Goal: Task Accomplishment & Management: Use online tool/utility

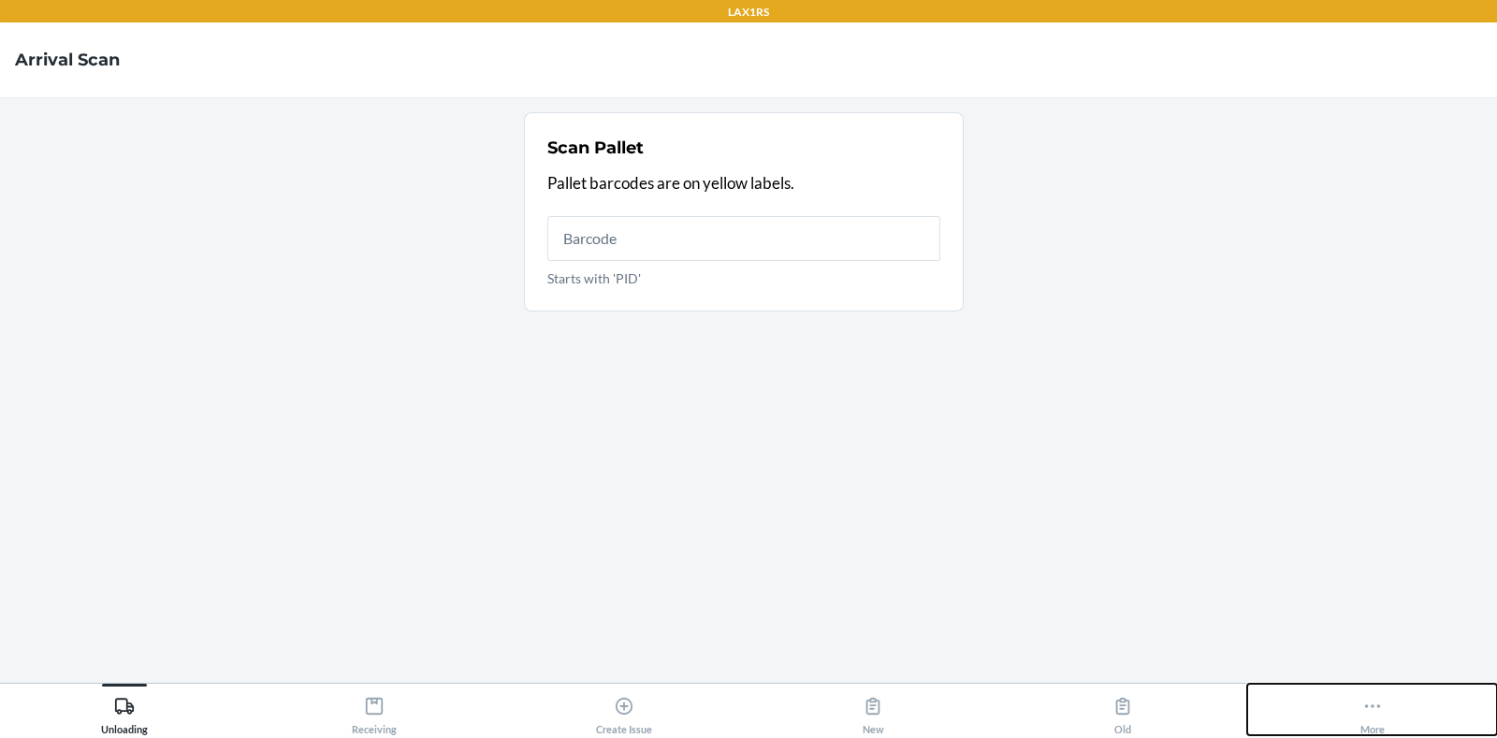
click at [1332, 701] on button "More" at bounding box center [1372, 709] width 250 height 51
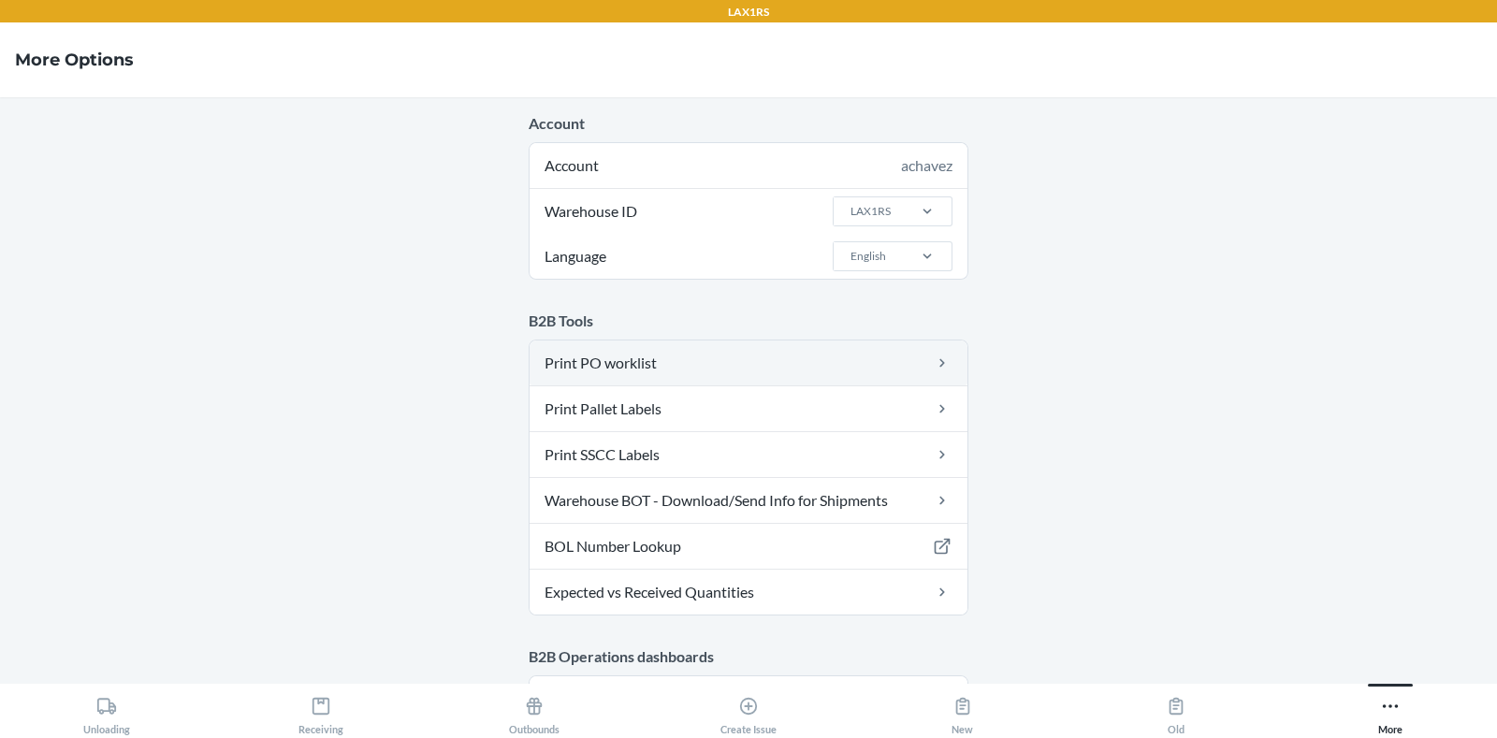
click at [666, 358] on link "Print PO worklist" at bounding box center [748, 362] width 438 height 45
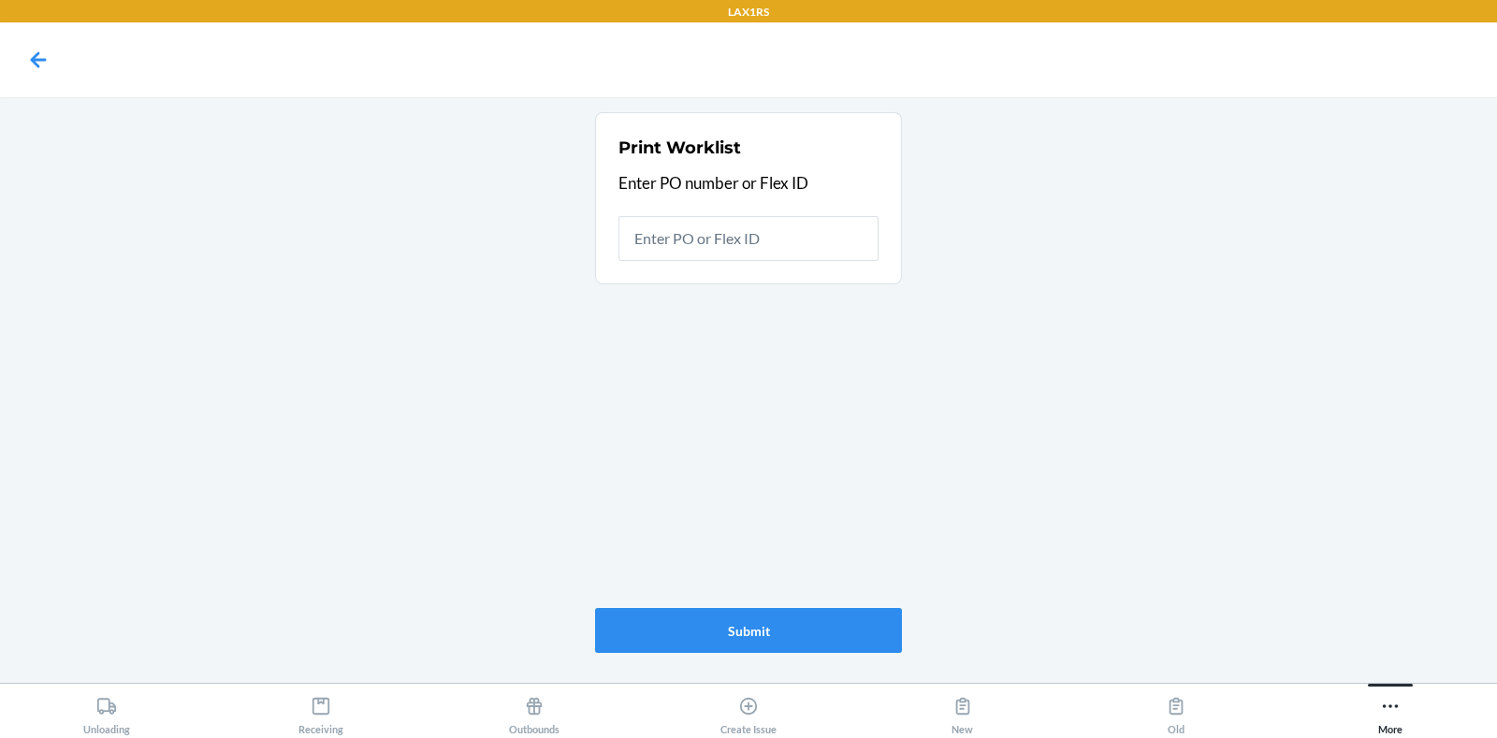
type input "9881903"
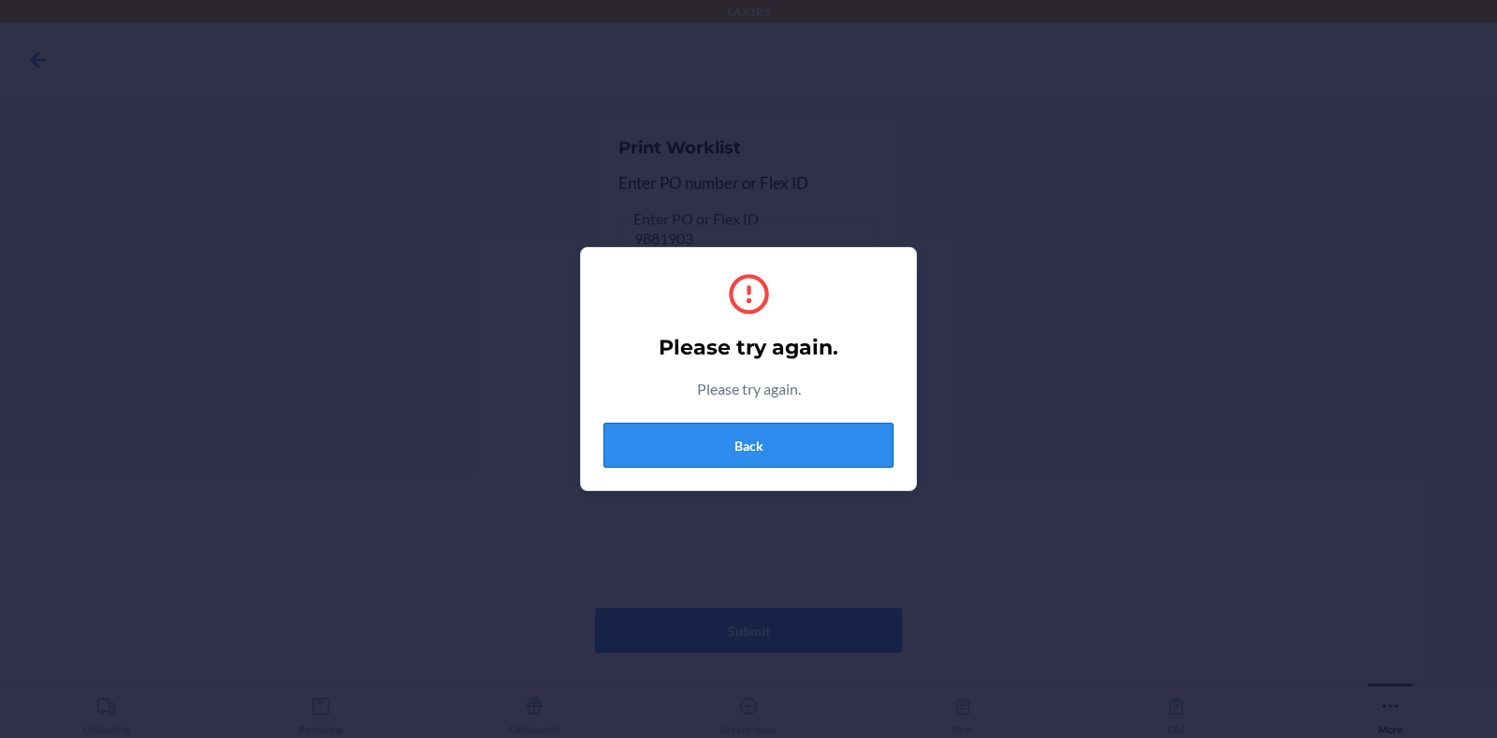
click at [813, 433] on button "Back" at bounding box center [748, 445] width 290 height 45
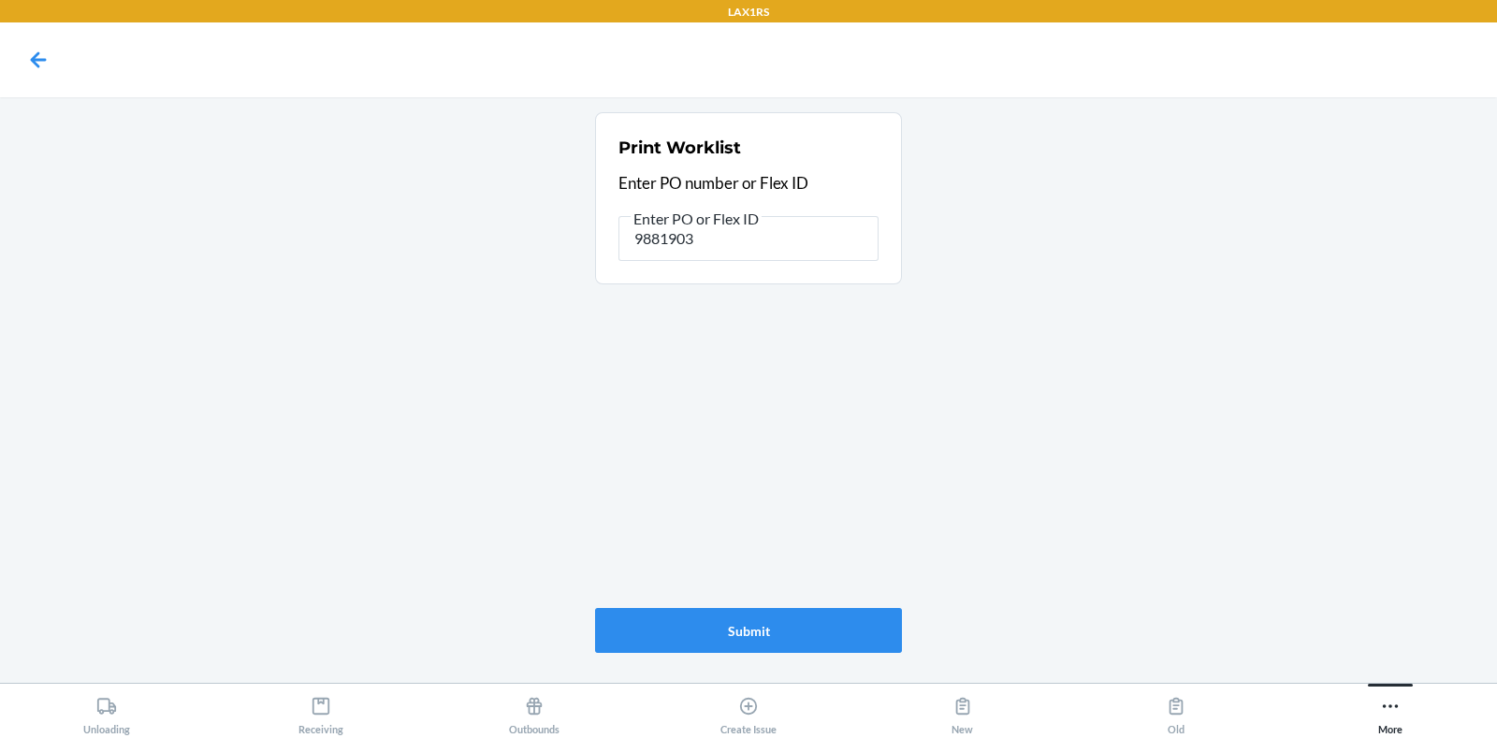
click at [1438, 328] on main "Print Worklist Enter PO number or Flex ID Enter PO or Flex ID 9881903 Submit" at bounding box center [748, 390] width 1497 height 586
click at [680, 233] on input "9881903" at bounding box center [748, 238] width 260 height 45
paste input "887"
type input "9881887"
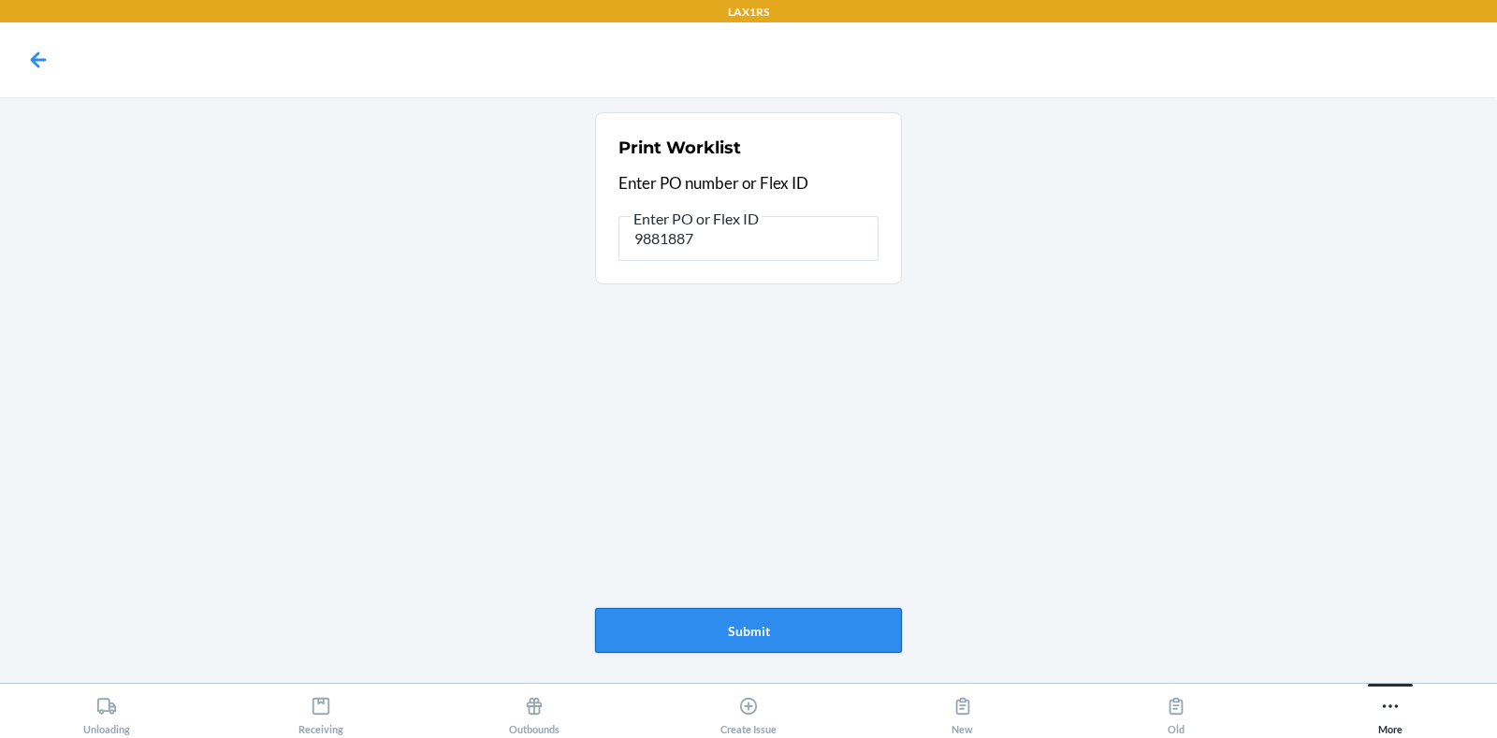
click at [706, 639] on button "Submit" at bounding box center [748, 630] width 307 height 45
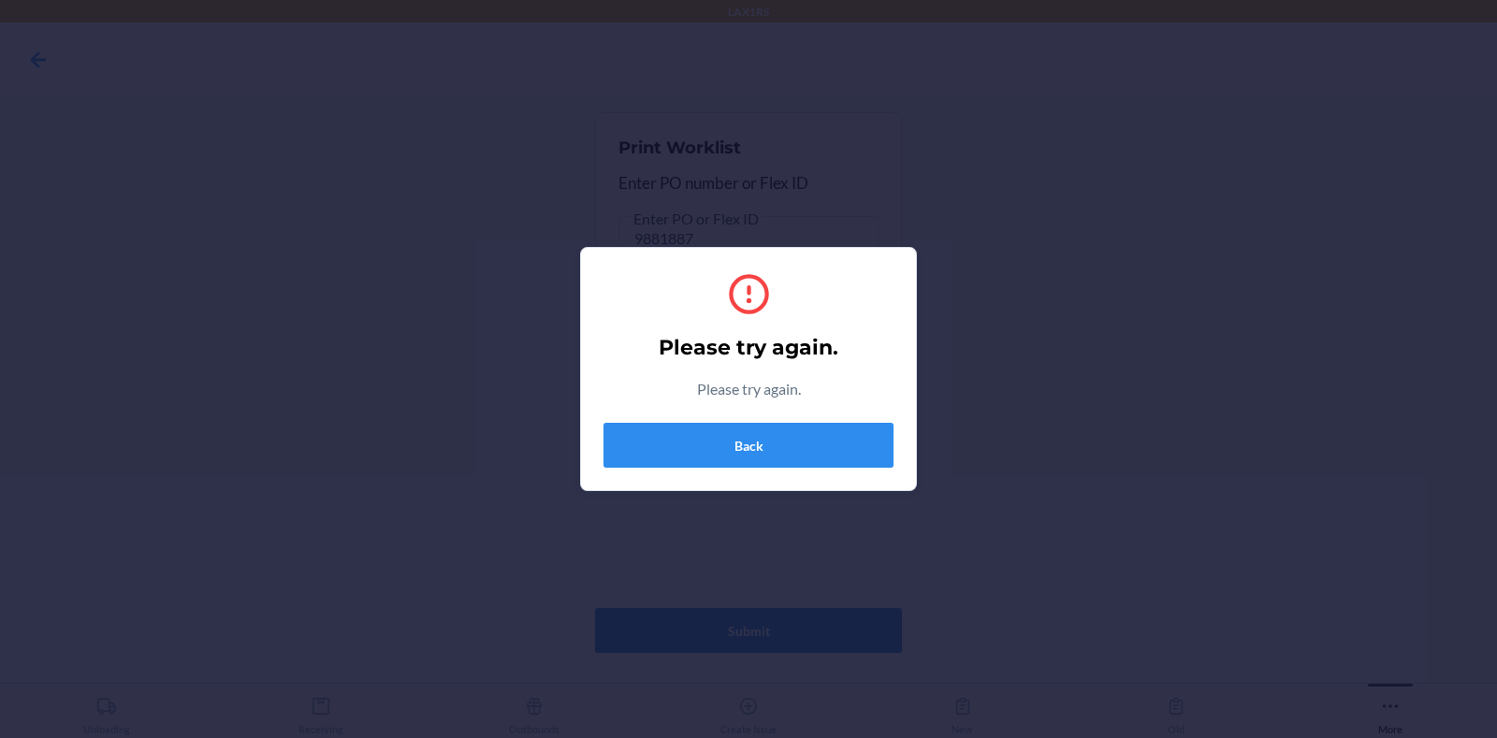
click at [1445, 318] on div "Please try again. Please try again. Back" at bounding box center [748, 369] width 1497 height 738
click at [787, 446] on button "Back" at bounding box center [748, 445] width 290 height 45
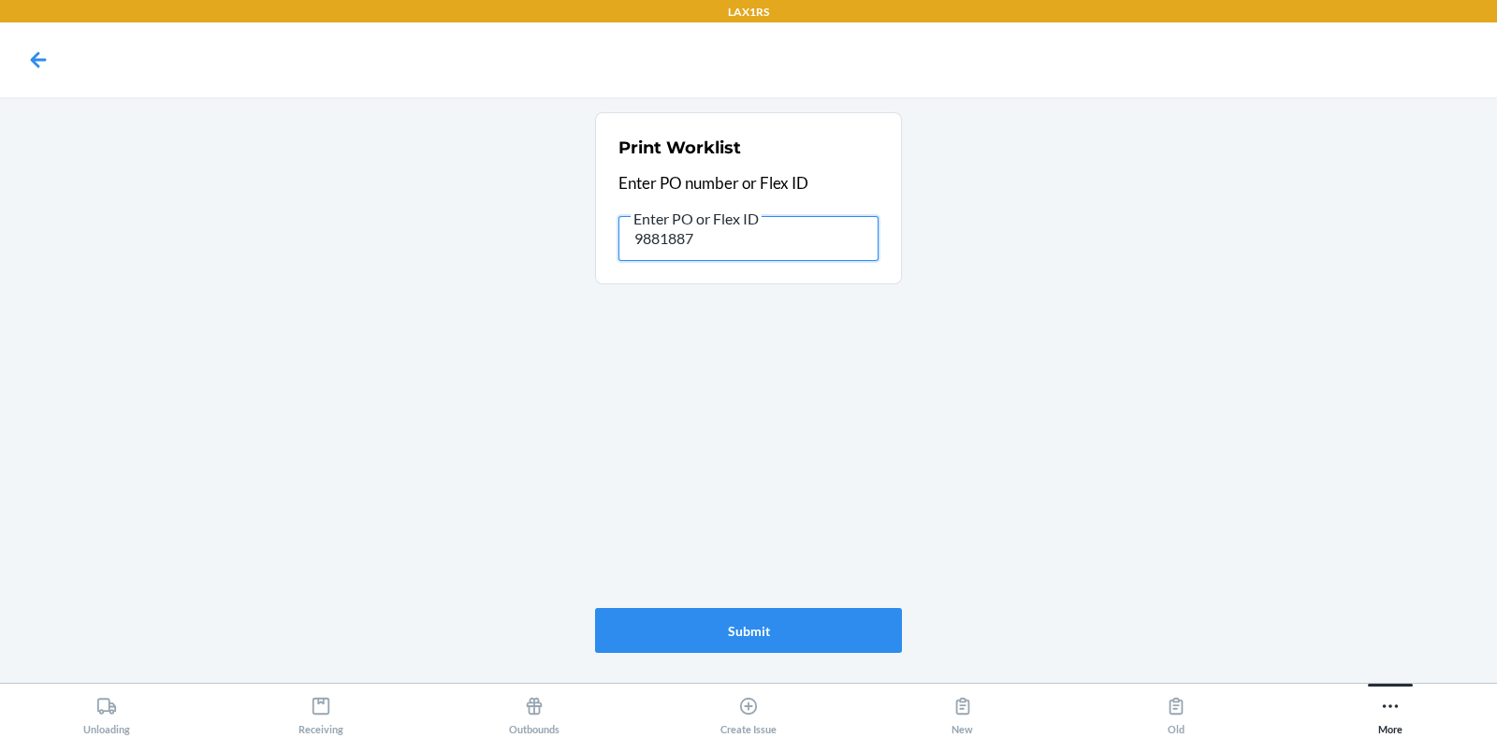
click at [720, 252] on input "9881887" at bounding box center [748, 238] width 260 height 45
paste input "903"
type input "9881903"
click at [627, 605] on div "Print Worklist Enter PO number or Flex ID Enter PO or Flex ID 9881903 Submit" at bounding box center [748, 383] width 307 height 556
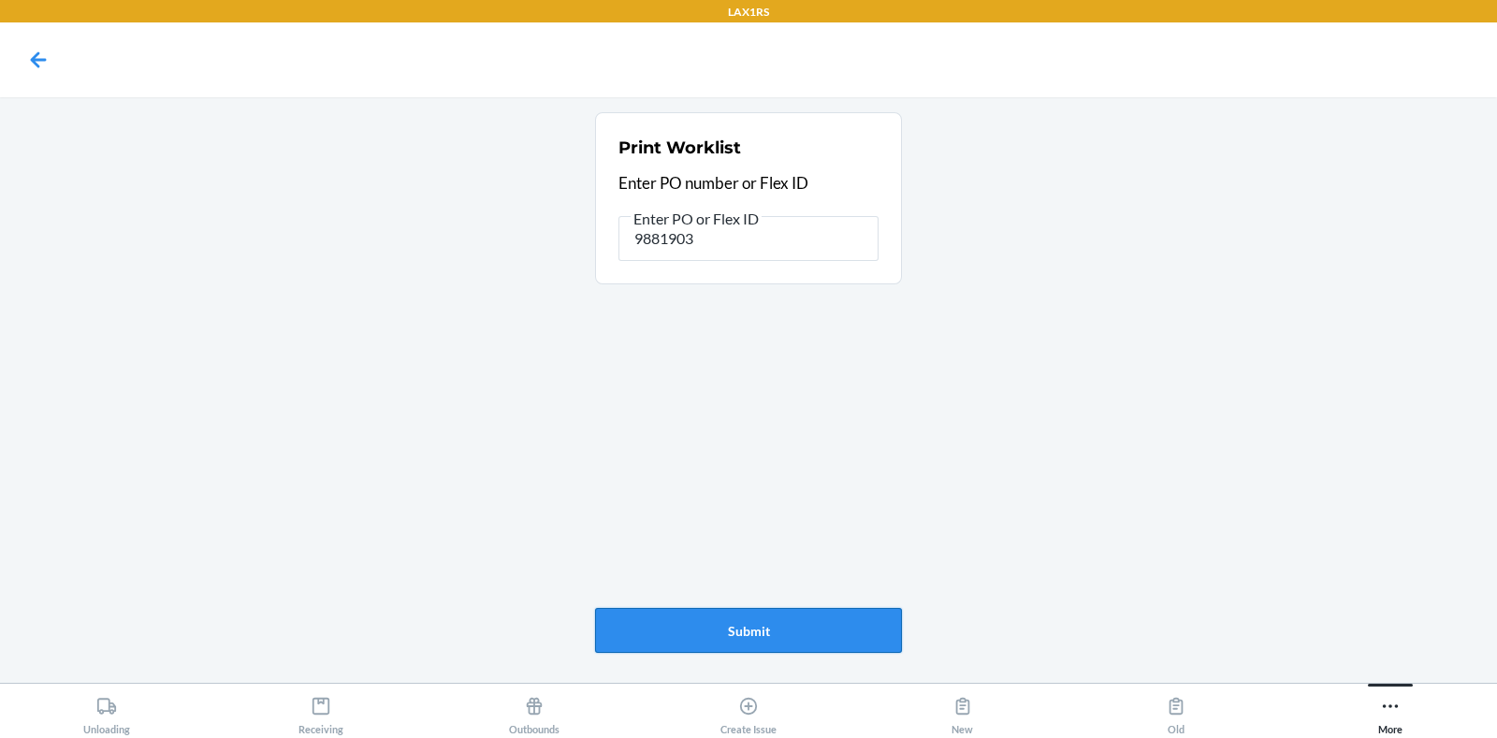
click at [627, 611] on button "Submit" at bounding box center [748, 630] width 307 height 45
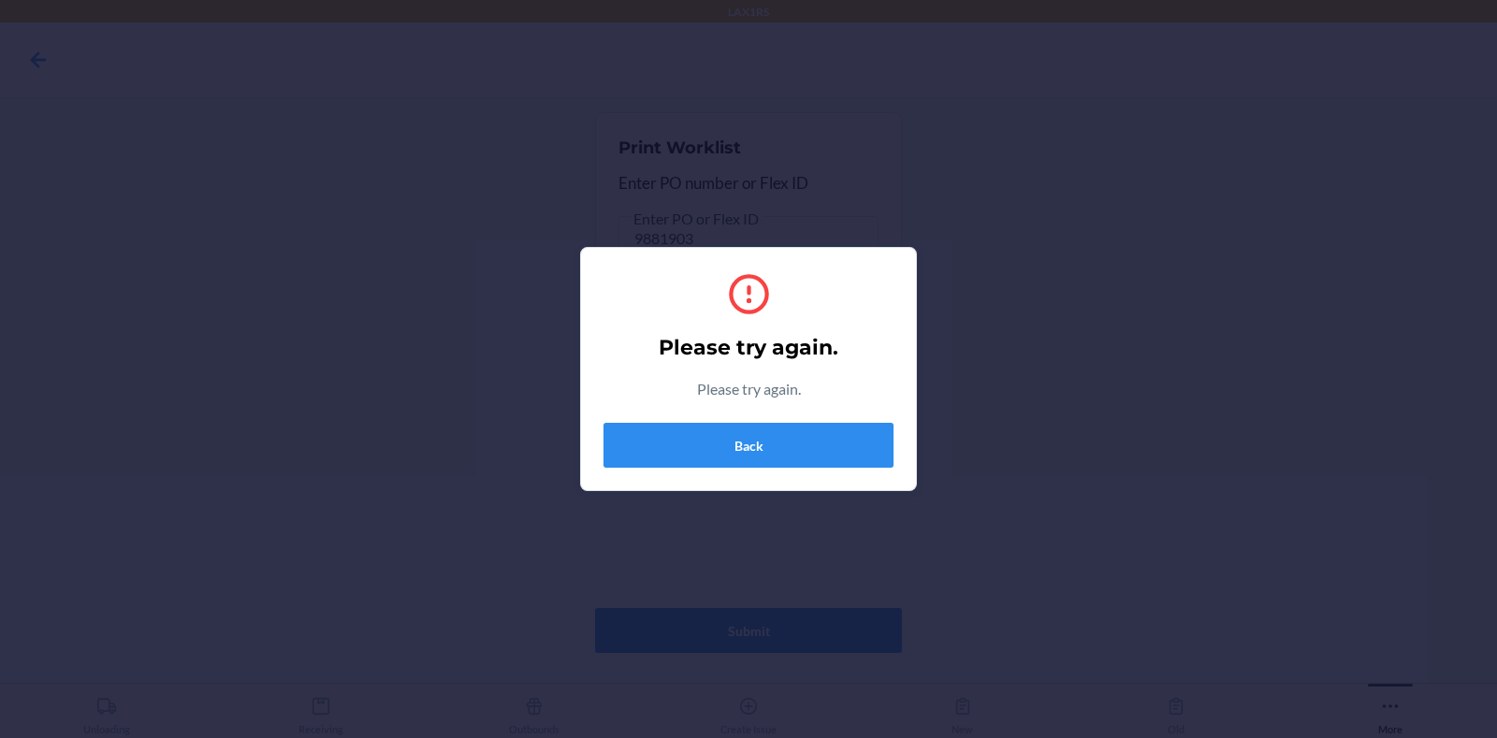
click at [1459, 226] on div "Please try again. Please try again. Back" at bounding box center [748, 369] width 1497 height 738
click at [833, 428] on button "Back" at bounding box center [748, 445] width 290 height 45
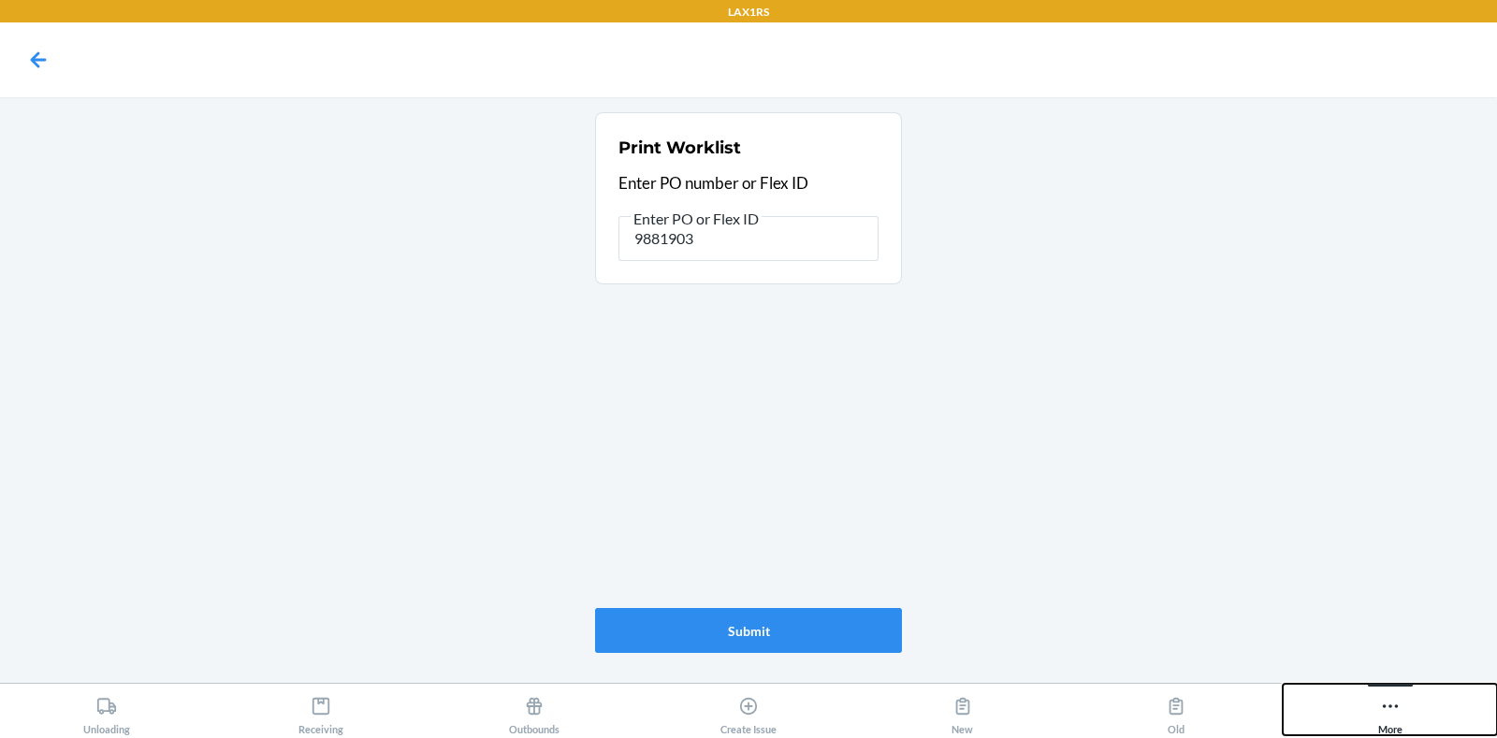
click at [1412, 732] on button "More" at bounding box center [1389, 709] width 214 height 51
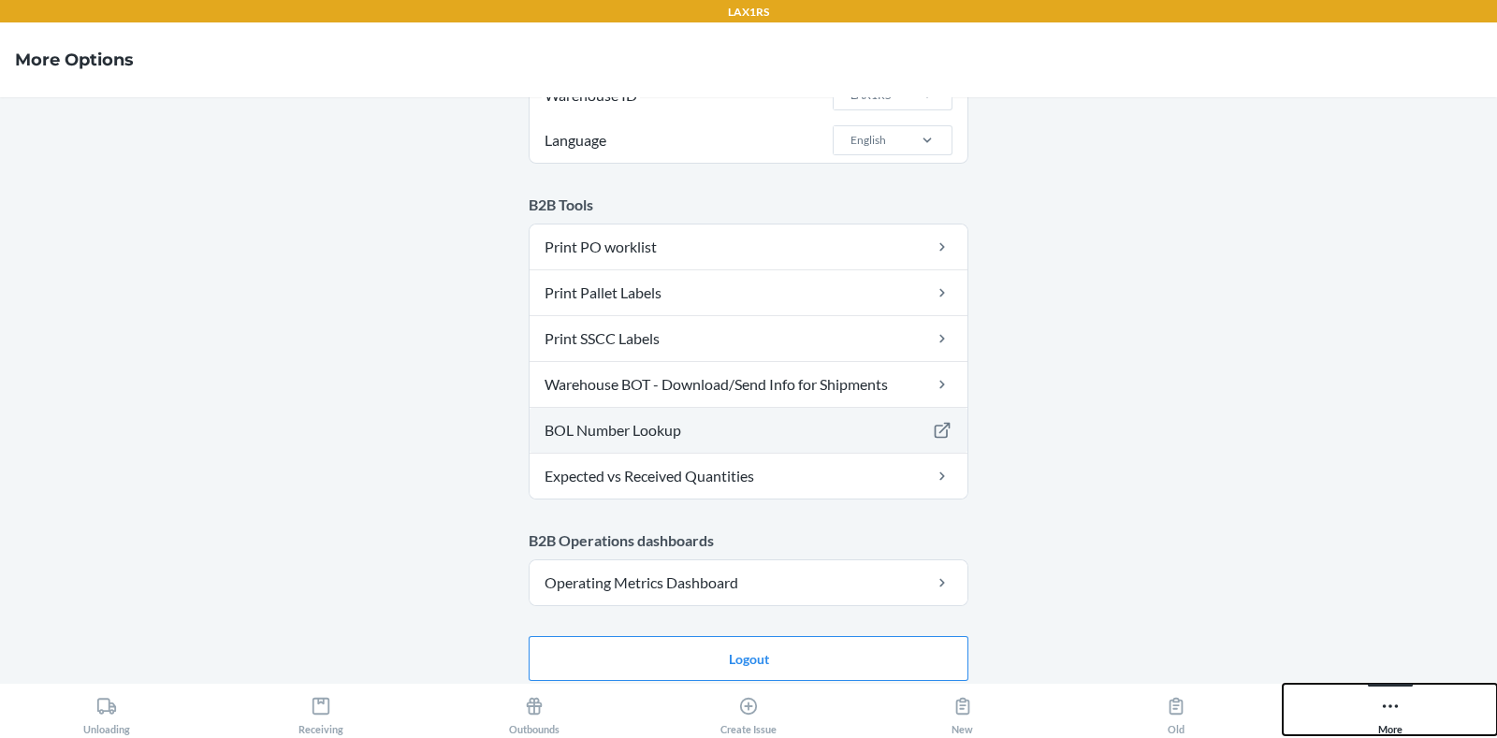
scroll to position [118, 0]
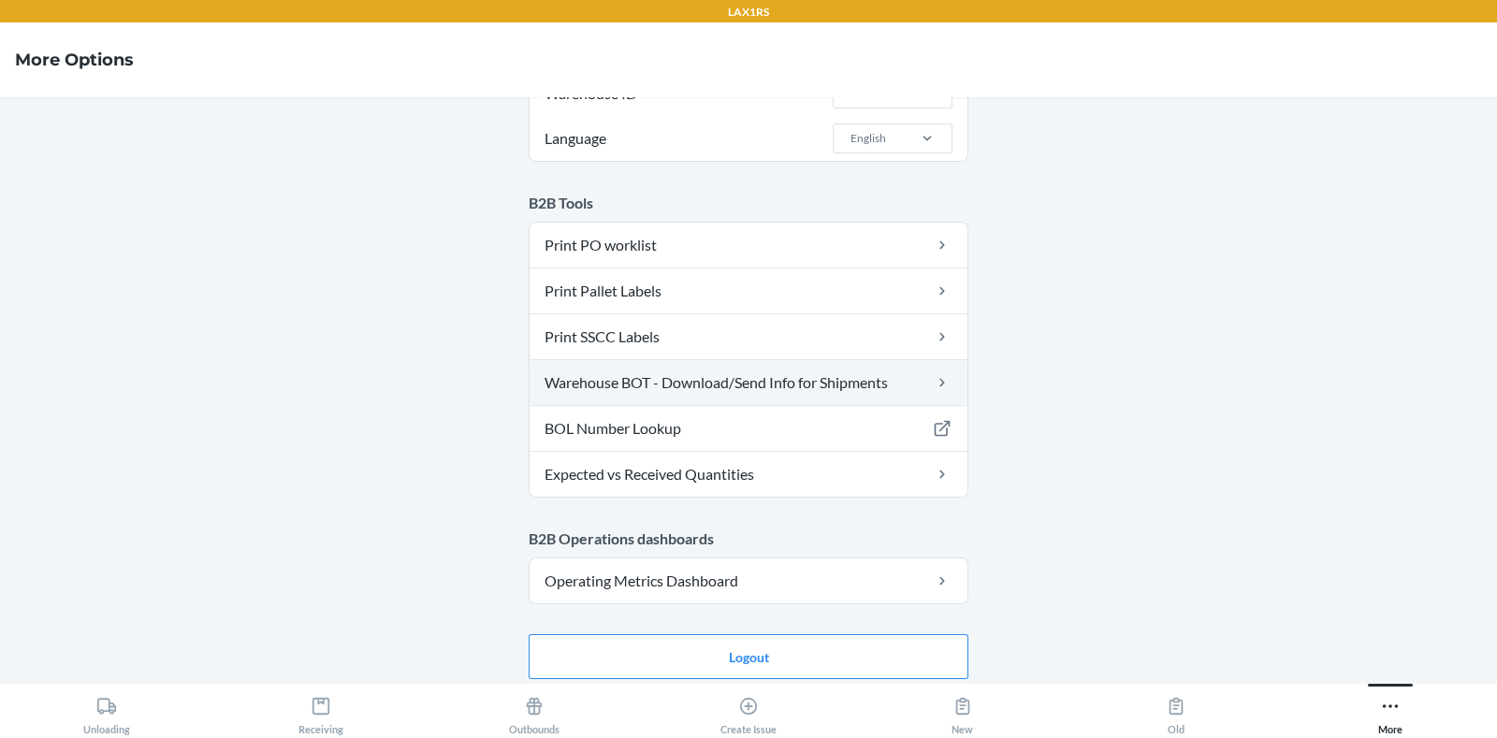
click at [700, 377] on link "Warehouse BOT - Download/Send Info for Shipments" at bounding box center [748, 382] width 438 height 45
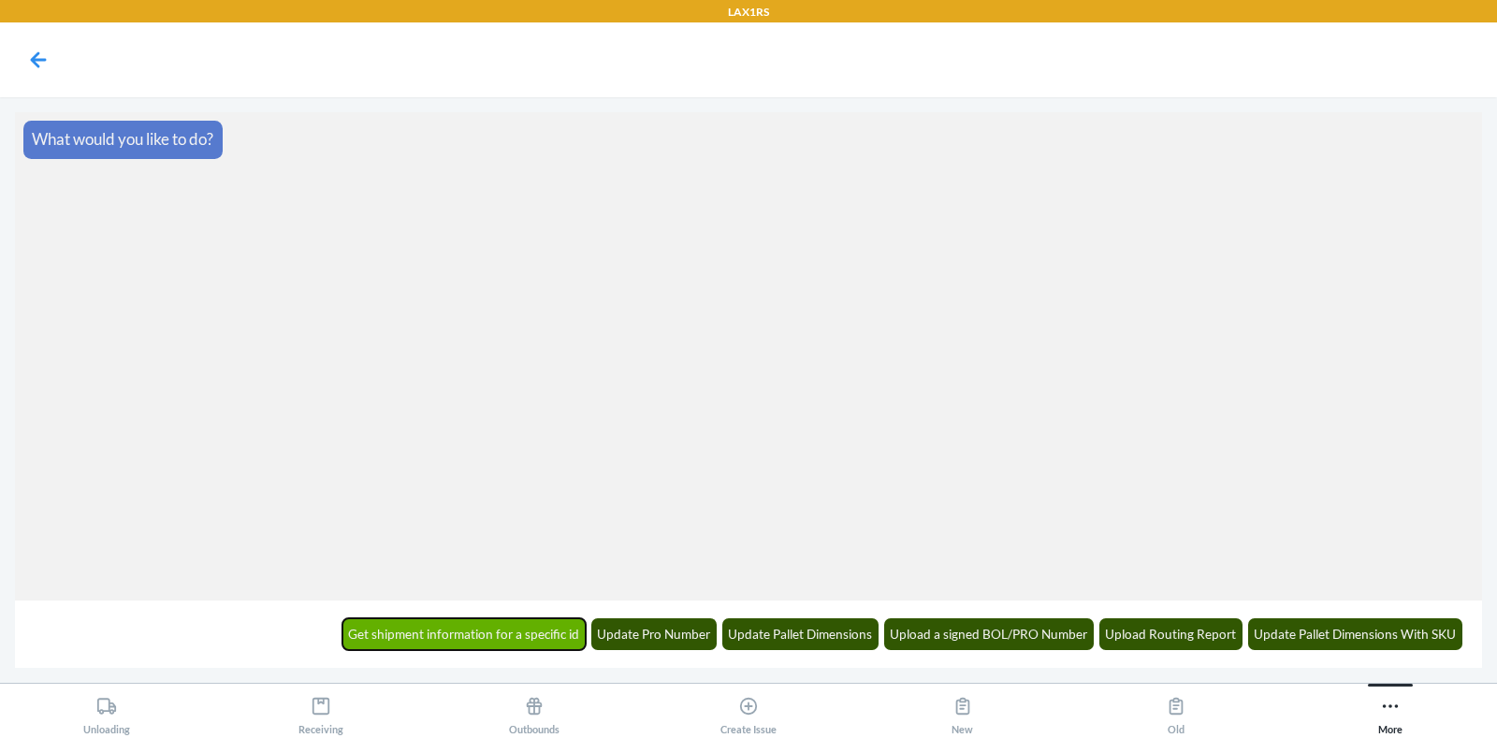
click at [559, 630] on button "Get shipment information for a specific id" at bounding box center [464, 634] width 244 height 32
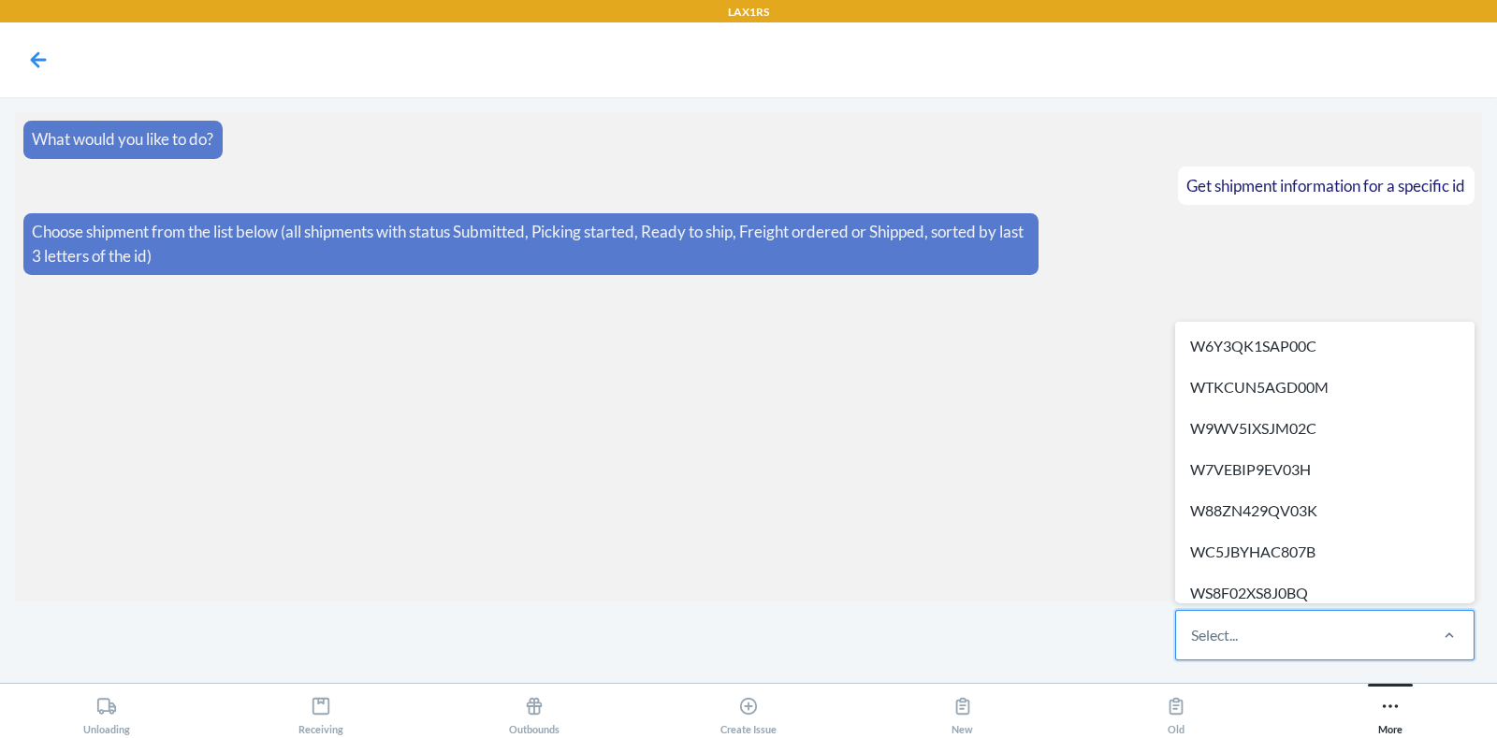
click at [1296, 640] on div "Select..." at bounding box center [1300, 635] width 249 height 49
click at [1193, 640] on input "option W6Y3QK1SAP00C focused, 1 of 612. 612 results available. Use Up and Down …" at bounding box center [1192, 635] width 2 height 22
paste input "wc7c8ndaatieb"
type input "wc7c8ndaatieb"
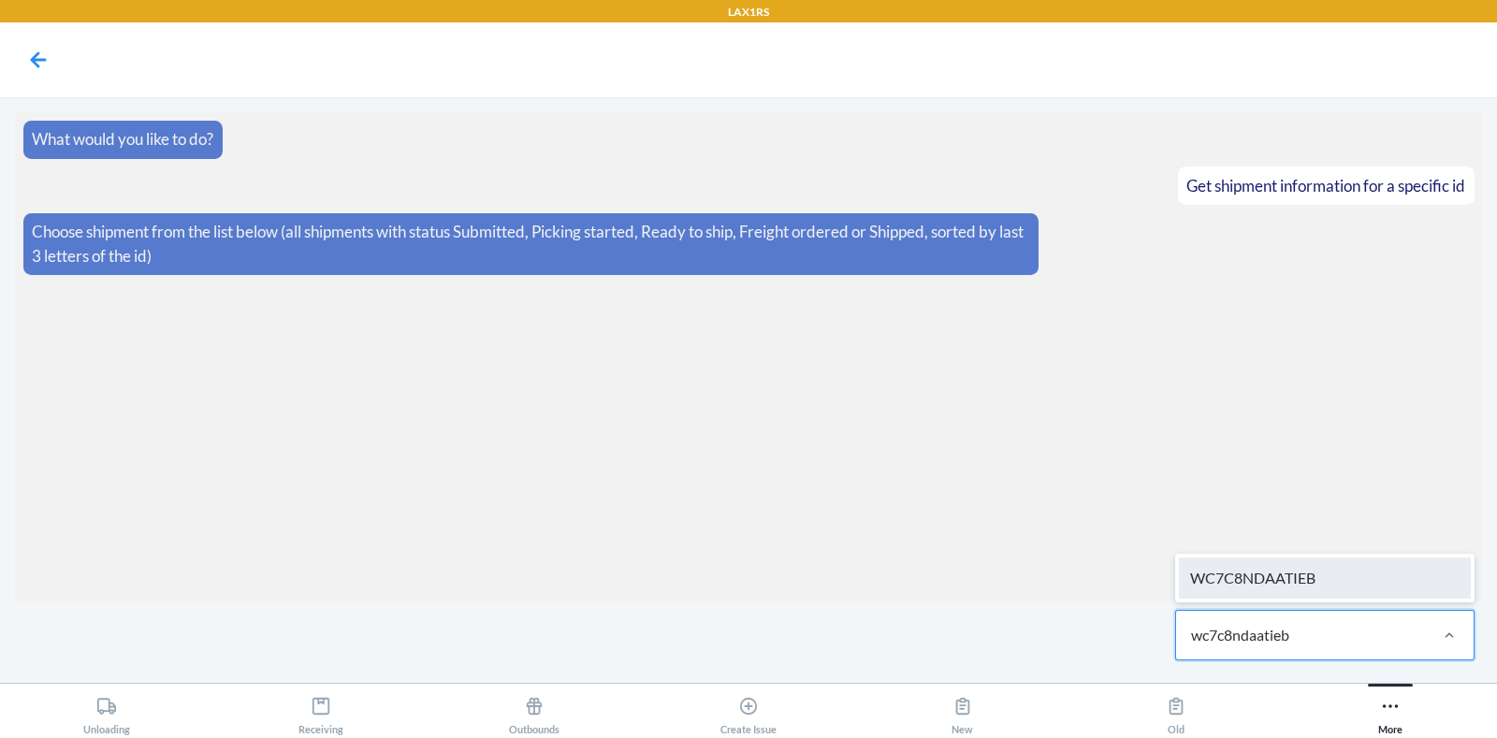
click at [1287, 568] on div "WC7C8NDAATIEB" at bounding box center [1325, 578] width 292 height 41
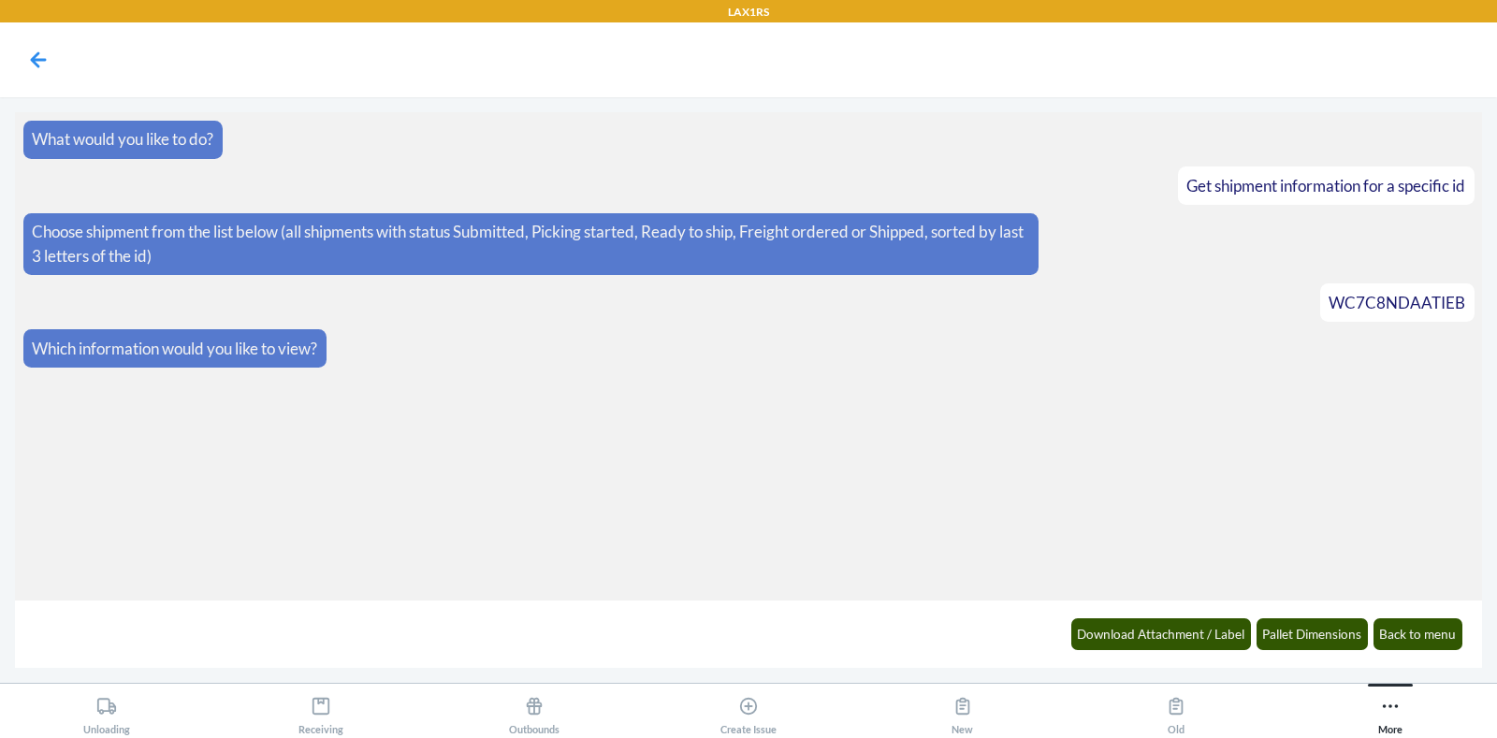
click at [1280, 615] on div "Download Attachment / Label Pallet Dimensions Back to menu" at bounding box center [1266, 633] width 414 height 51
click at [1279, 622] on button "Pallet Dimensions" at bounding box center [1312, 634] width 112 height 32
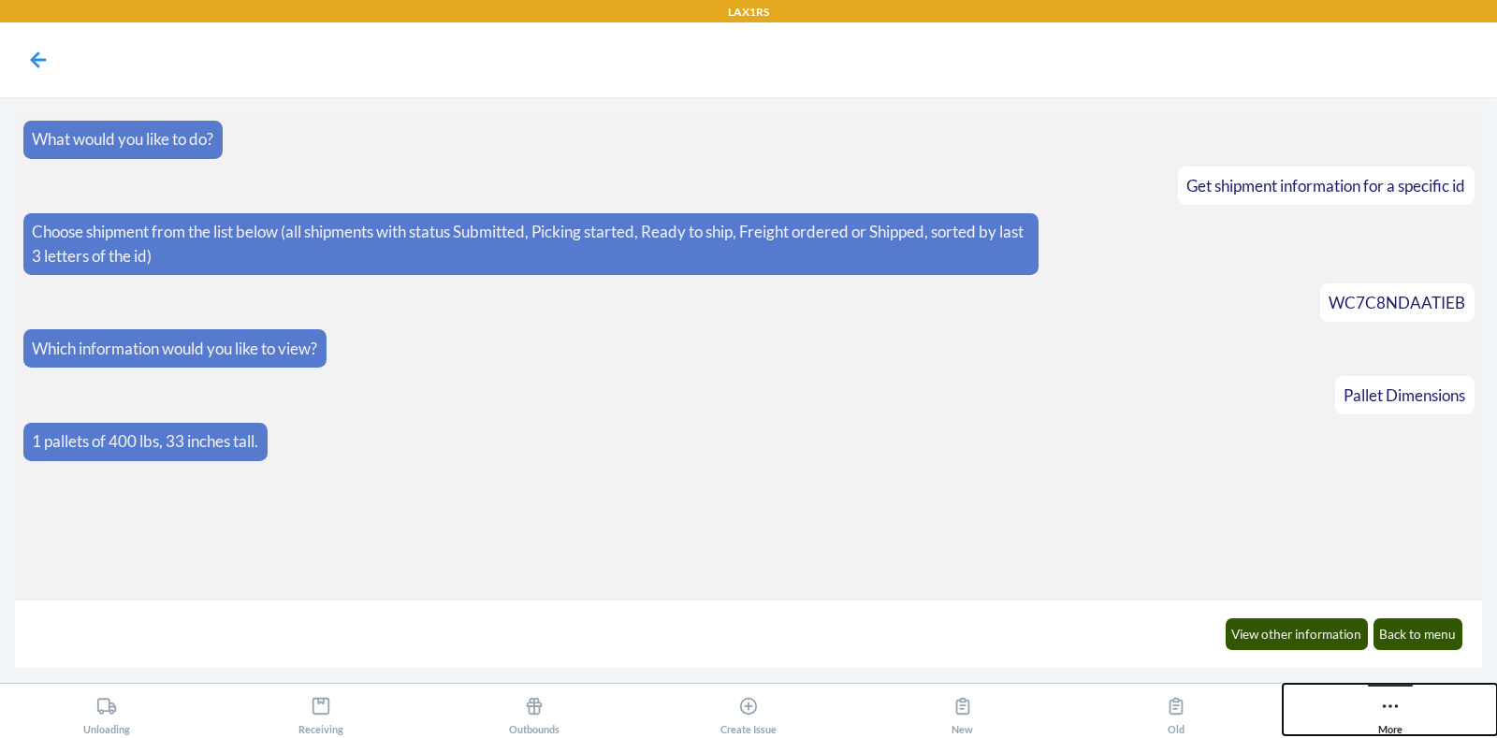
click at [1368, 714] on button "More" at bounding box center [1389, 709] width 214 height 51
